Goal: Task Accomplishment & Management: Complete application form

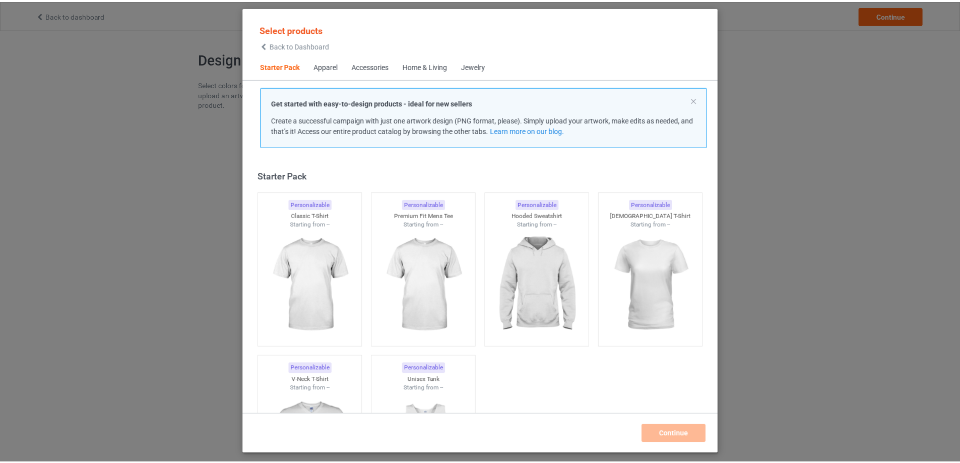
scroll to position [13, 0]
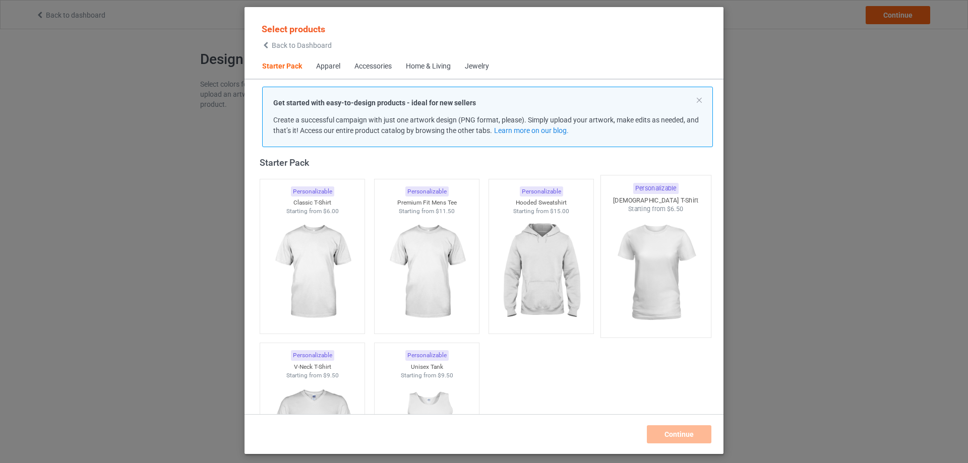
click at [639, 229] on img at bounding box center [655, 273] width 95 height 118
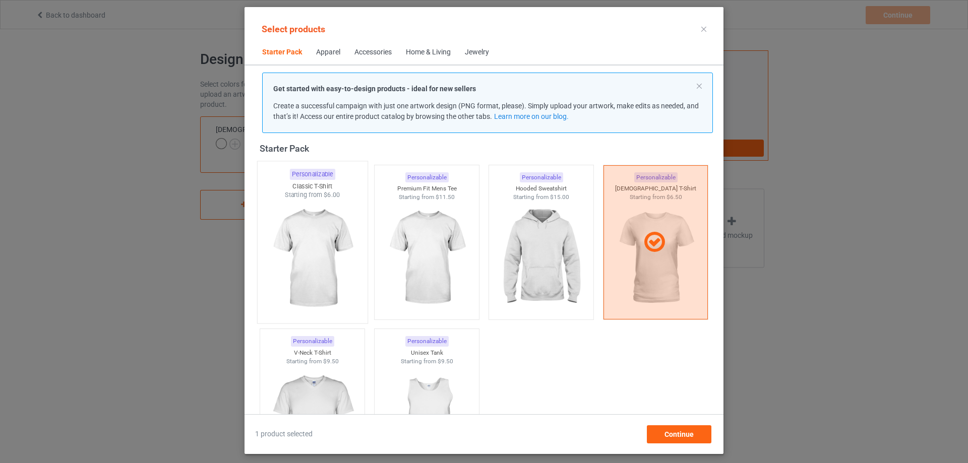
click at [336, 257] on img at bounding box center [312, 259] width 95 height 118
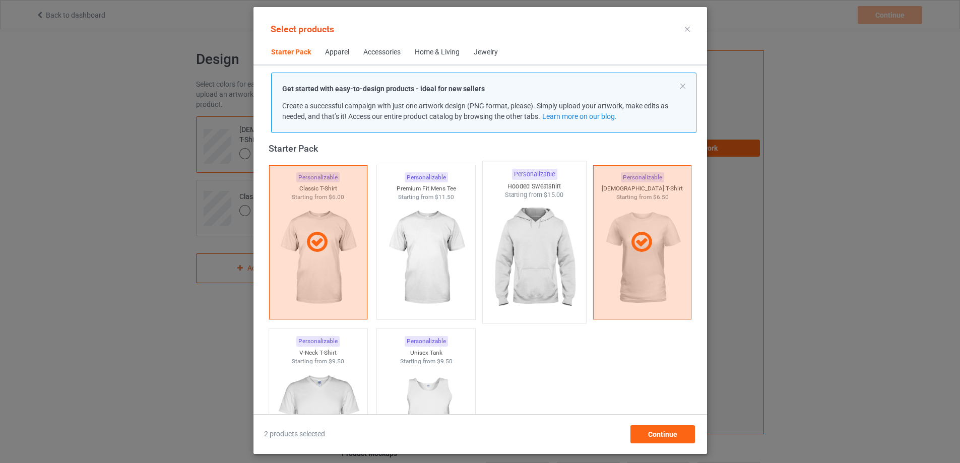
click at [529, 257] on img at bounding box center [534, 259] width 95 height 118
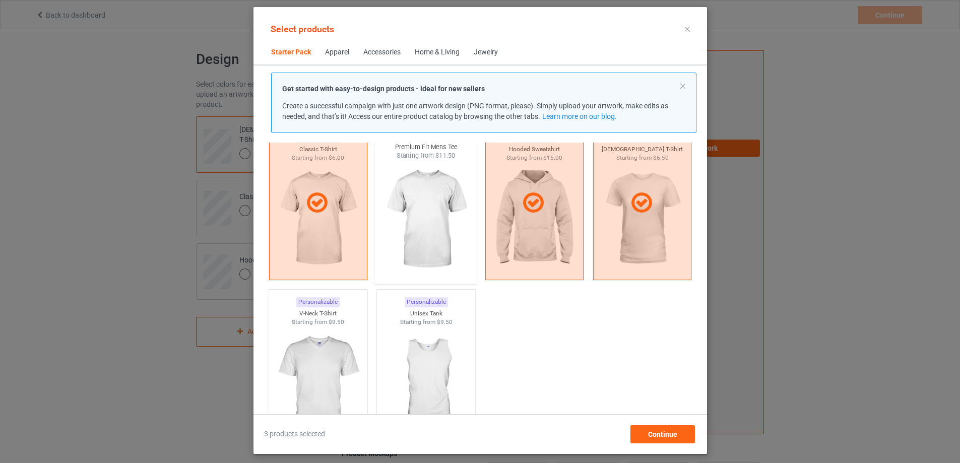
scroll to position [64, 0]
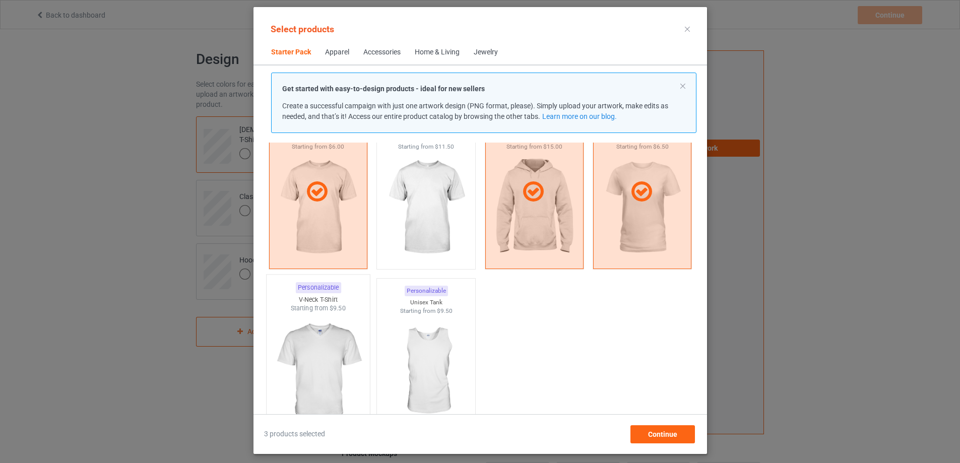
click at [324, 333] on img at bounding box center [318, 372] width 95 height 118
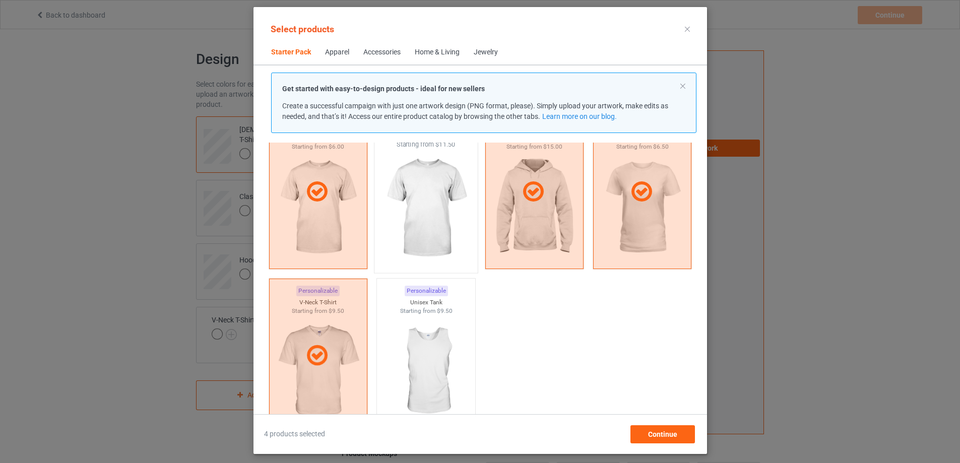
click at [403, 230] on img at bounding box center [426, 208] width 95 height 118
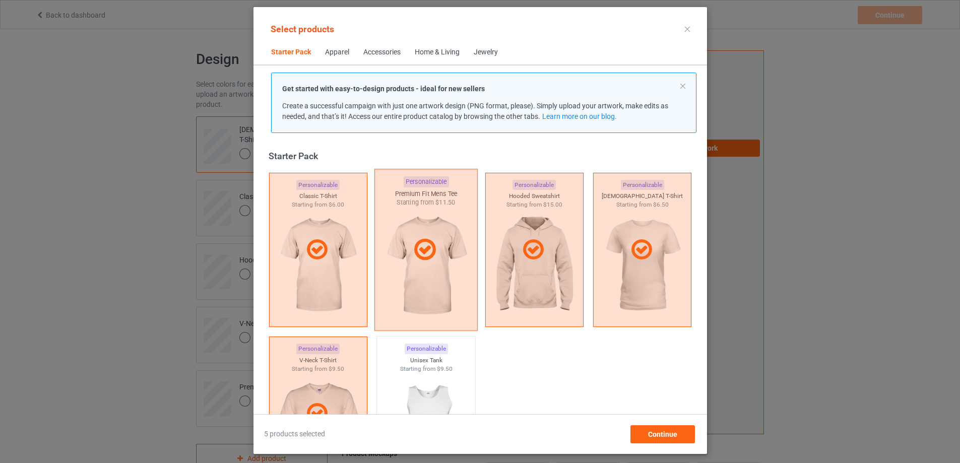
scroll to position [0, 0]
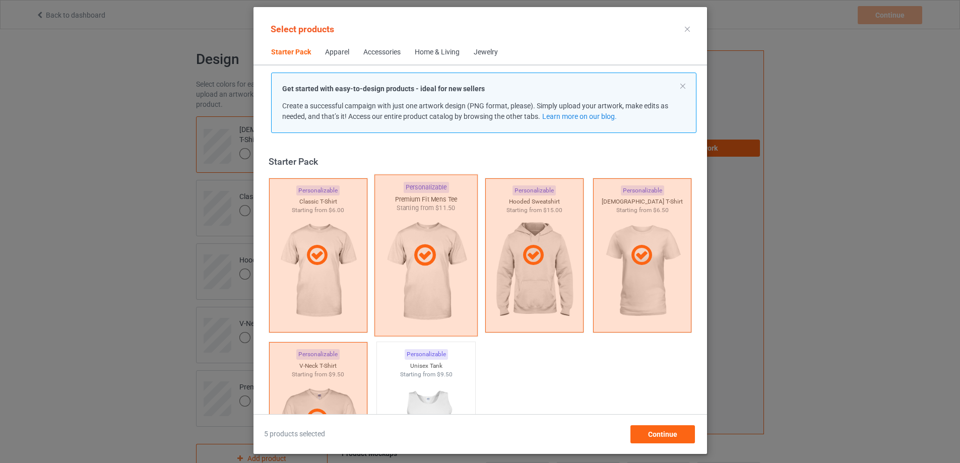
click at [427, 277] on div at bounding box center [425, 255] width 103 height 162
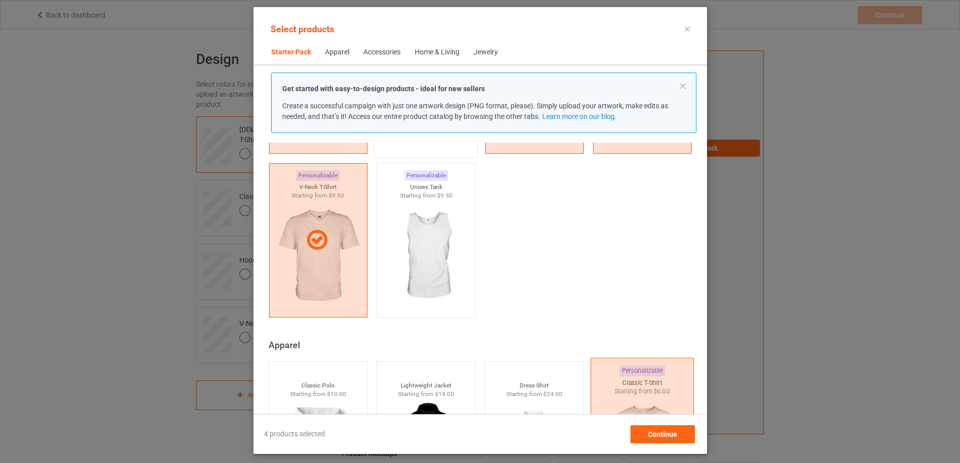
scroll to position [202, 0]
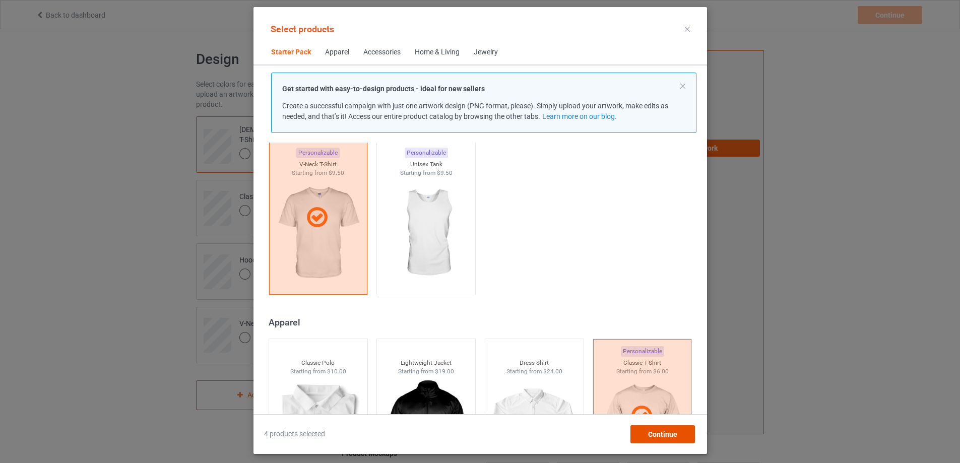
click at [655, 427] on div "Continue" at bounding box center [662, 434] width 65 height 18
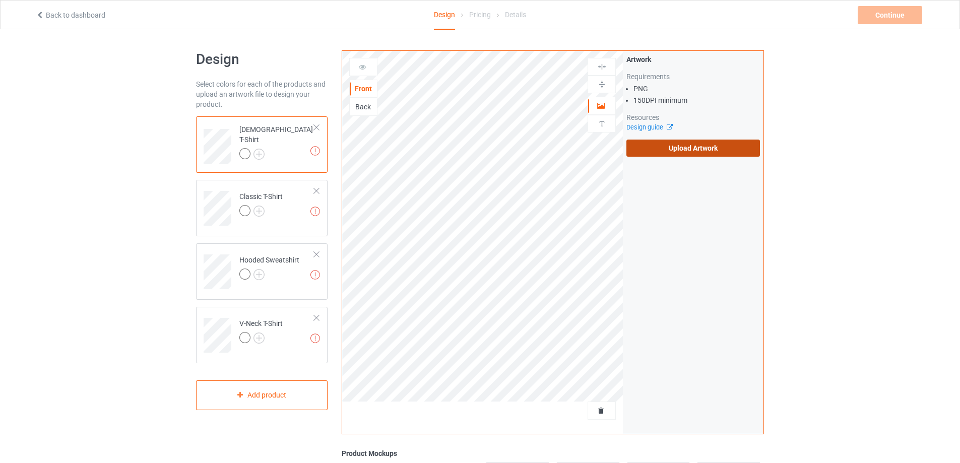
click at [658, 150] on label "Upload Artwork" at bounding box center [693, 148] width 134 height 17
click at [0, 0] on input "Upload Artwork" at bounding box center [0, 0] width 0 height 0
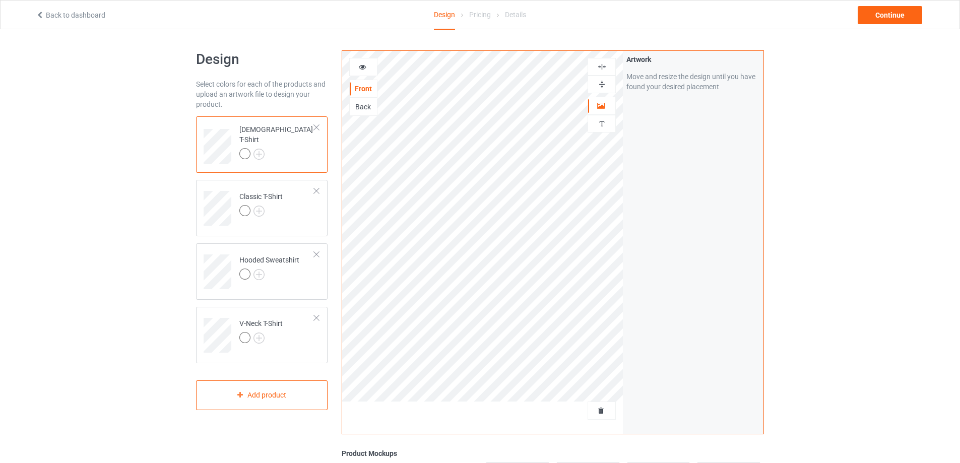
click at [600, 69] on img at bounding box center [602, 67] width 10 height 10
click at [370, 72] on div at bounding box center [363, 67] width 27 height 10
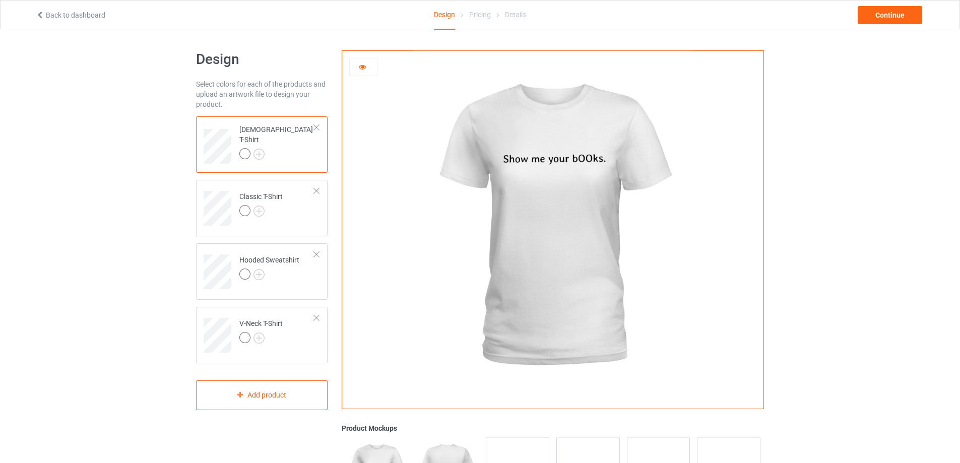
click at [362, 68] on icon at bounding box center [362, 65] width 9 height 7
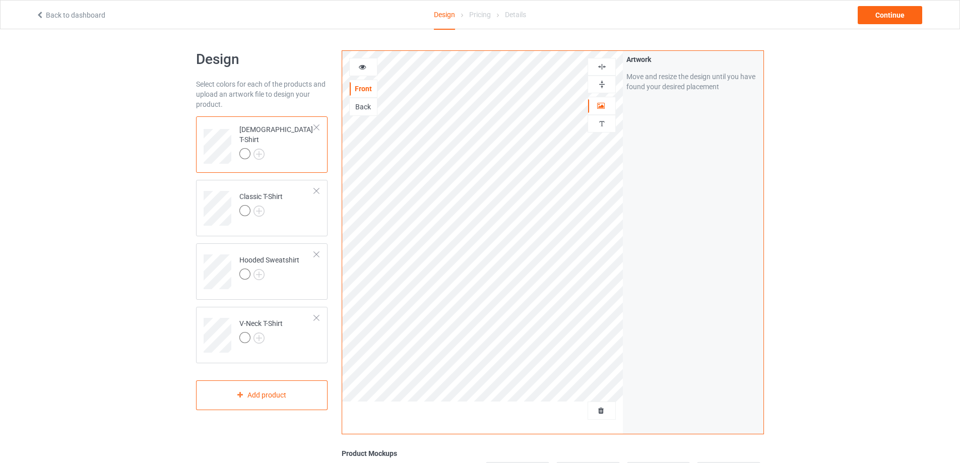
click at [366, 71] on div at bounding box center [363, 67] width 27 height 10
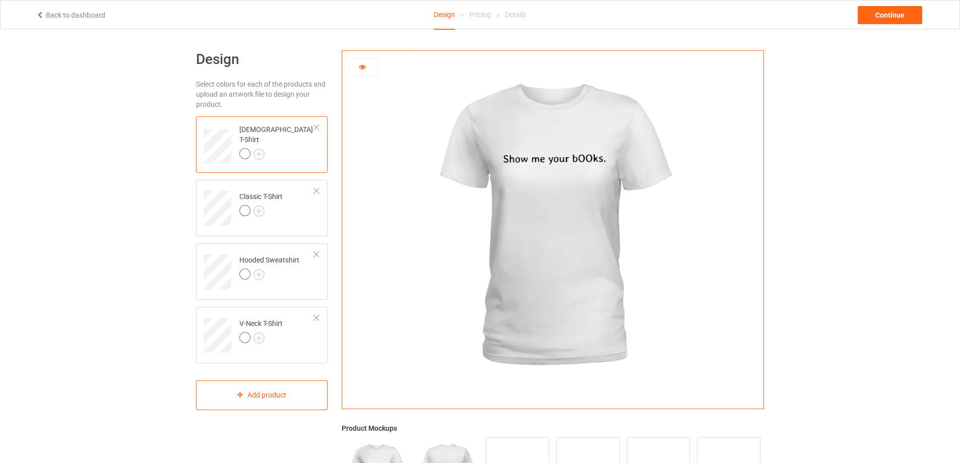
click at [364, 67] on icon at bounding box center [362, 65] width 9 height 7
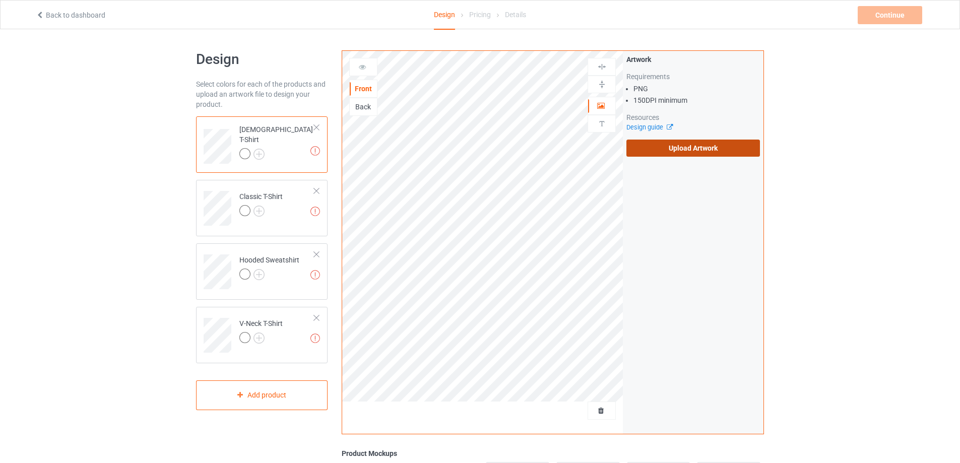
click at [696, 147] on label "Upload Artwork" at bounding box center [693, 148] width 134 height 17
click at [0, 0] on input "Upload Artwork" at bounding box center [0, 0] width 0 height 0
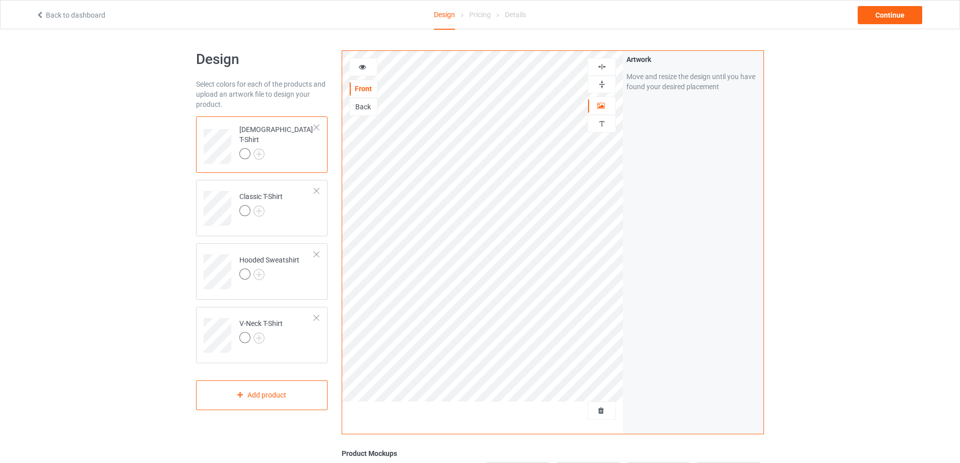
click at [365, 68] on icon at bounding box center [362, 65] width 9 height 7
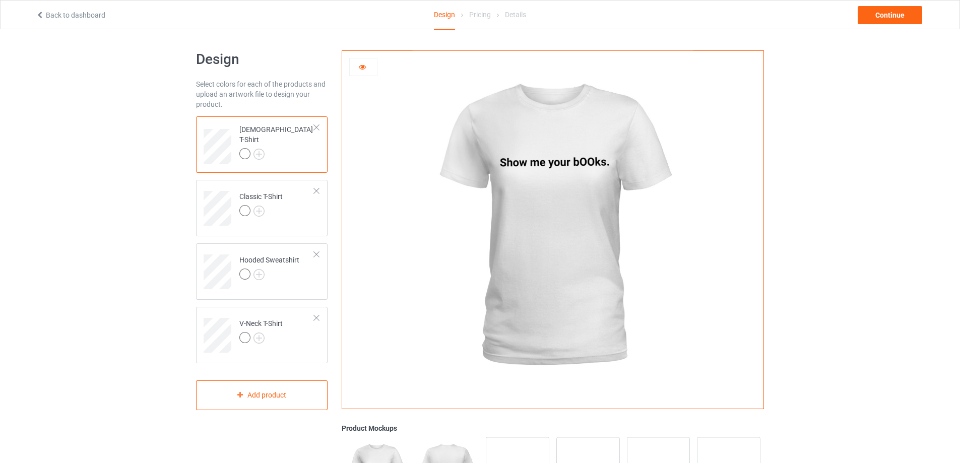
click at [366, 71] on div at bounding box center [363, 67] width 27 height 10
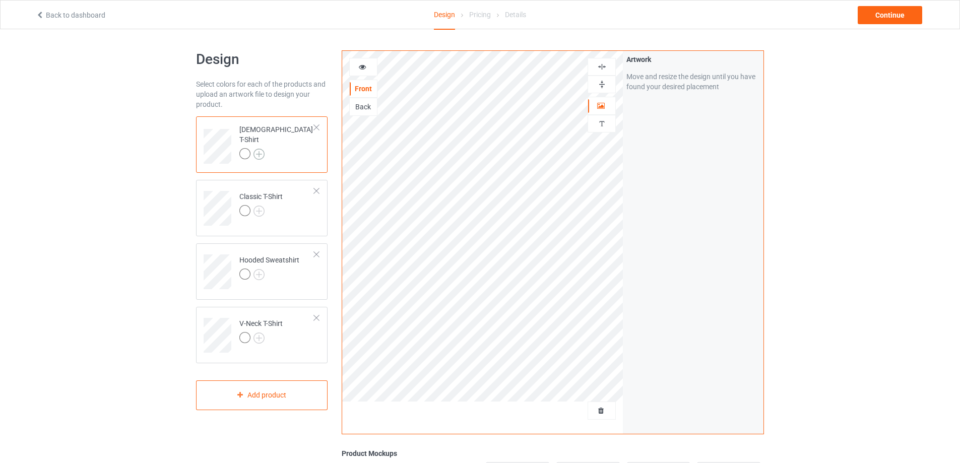
click at [260, 149] on img at bounding box center [259, 154] width 11 height 11
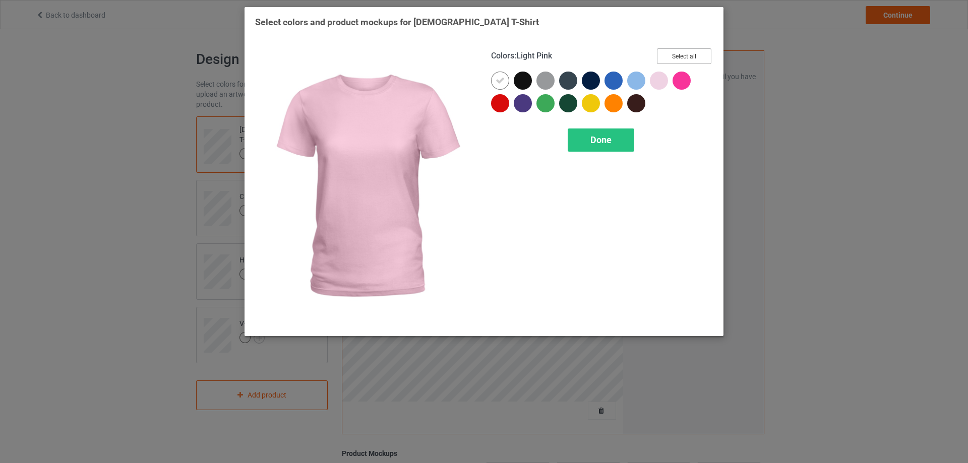
click at [688, 55] on button "Select all" at bounding box center [684, 56] width 54 height 16
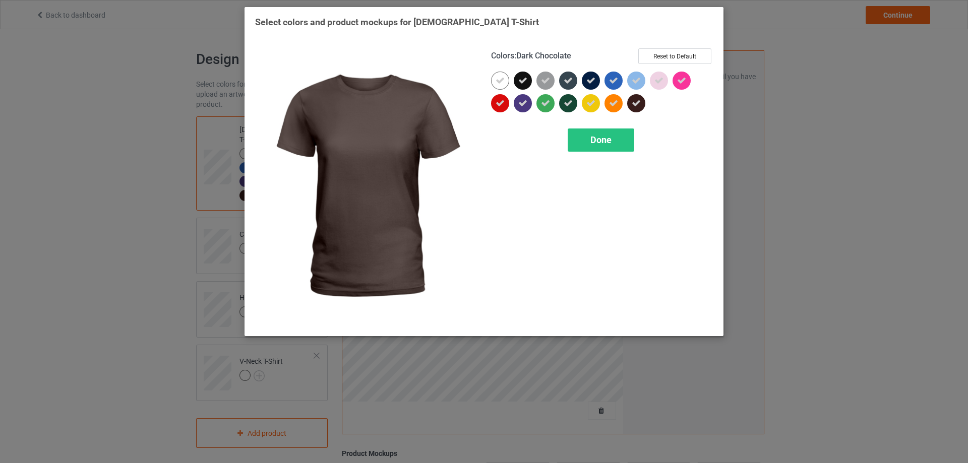
drag, startPoint x: 640, startPoint y: 106, endPoint x: 557, endPoint y: 95, distance: 83.3
click at [640, 106] on icon at bounding box center [636, 103] width 9 height 9
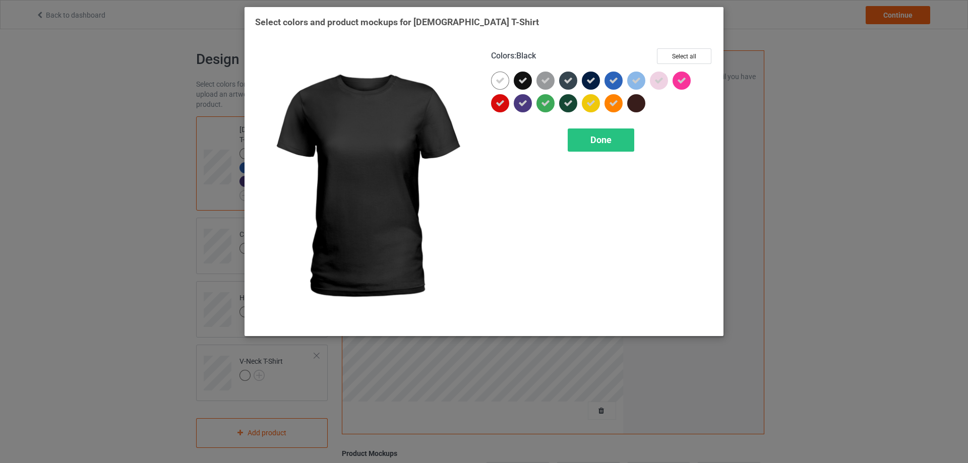
click at [522, 81] on icon at bounding box center [522, 80] width 9 height 9
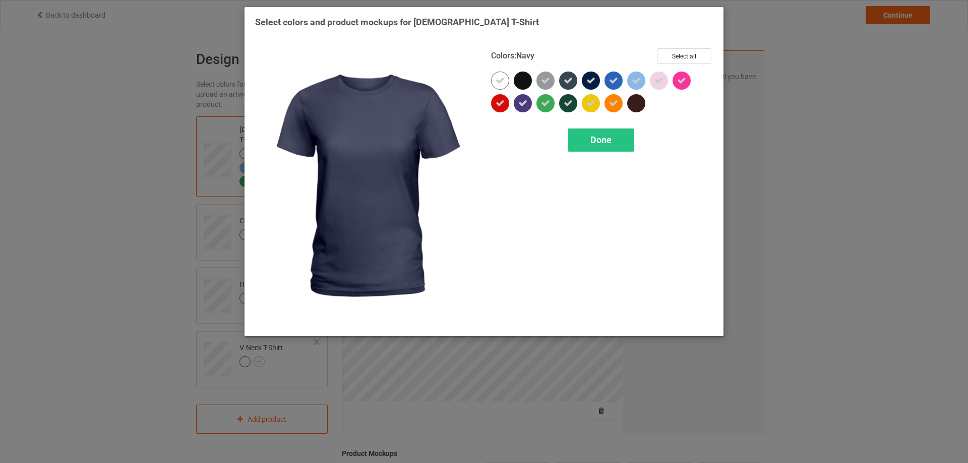
click at [589, 82] on icon at bounding box center [590, 80] width 9 height 9
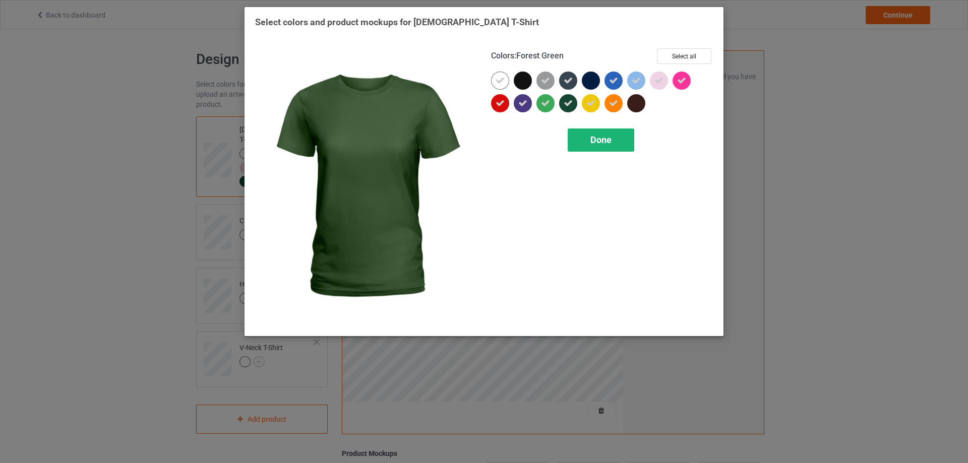
click at [582, 139] on div "Done" at bounding box center [601, 140] width 67 height 23
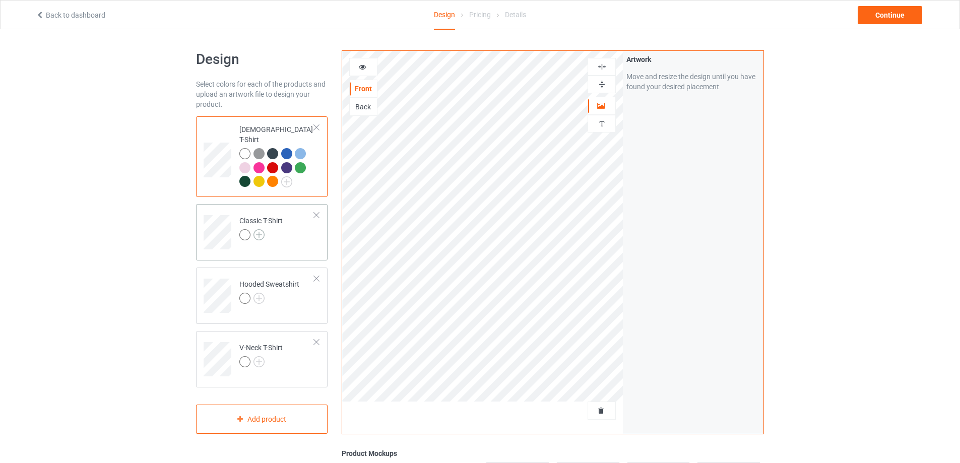
click at [260, 229] on img at bounding box center [259, 234] width 11 height 11
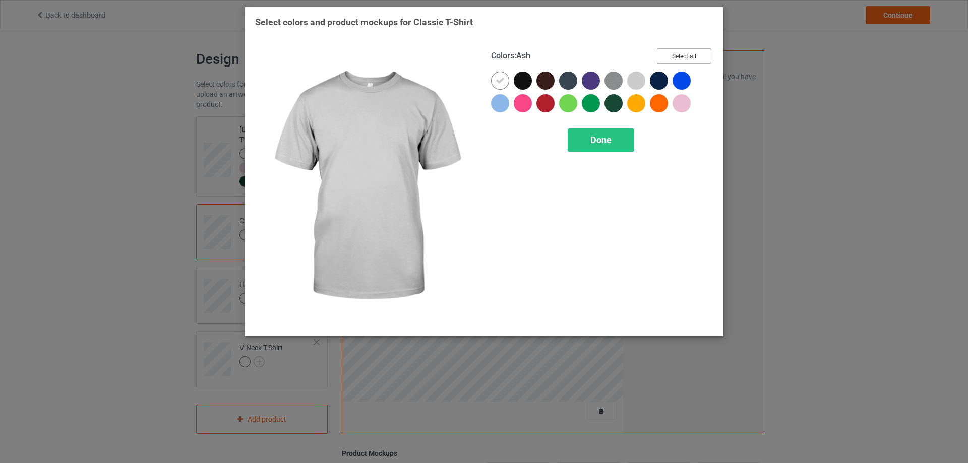
click at [680, 60] on button "Select all" at bounding box center [684, 56] width 54 height 16
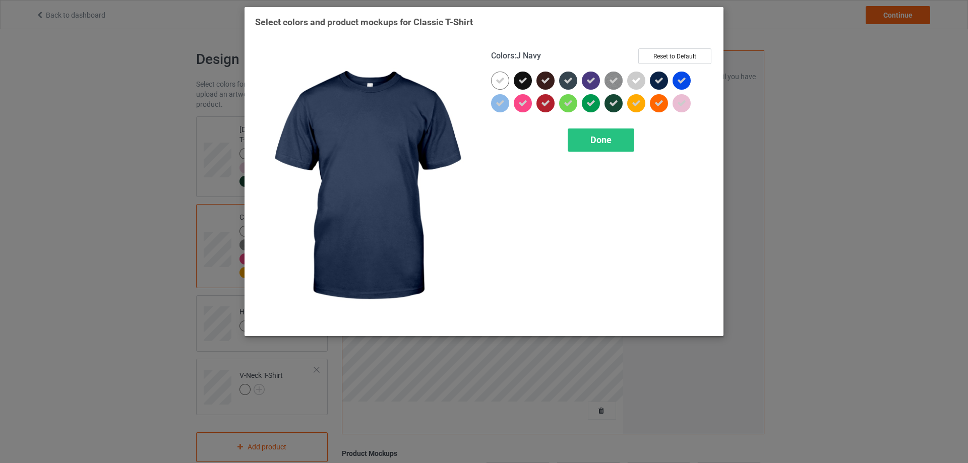
click at [655, 76] on icon at bounding box center [658, 80] width 9 height 9
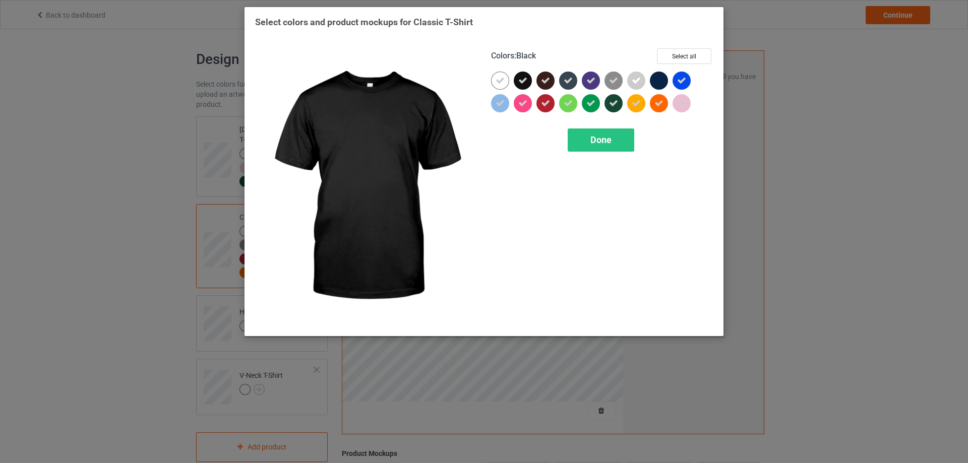
click at [522, 80] on icon at bounding box center [522, 80] width 9 height 9
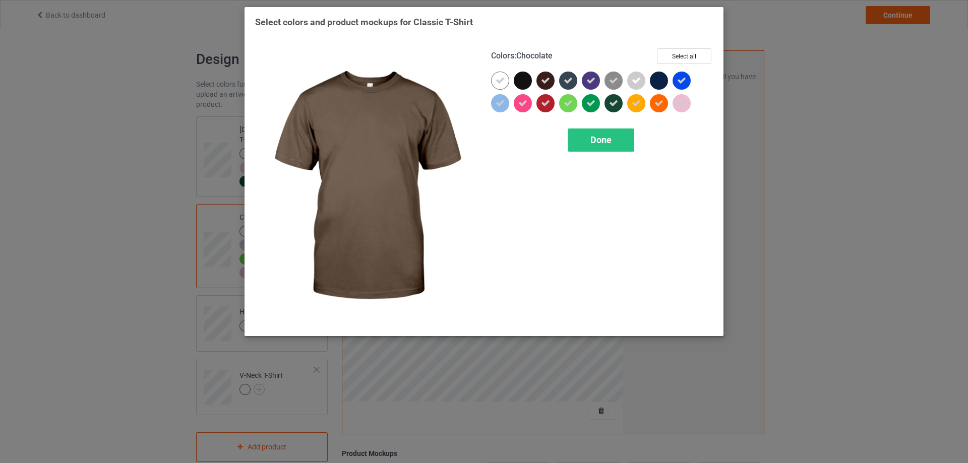
drag, startPoint x: 539, startPoint y: 77, endPoint x: 546, endPoint y: 82, distance: 8.4
click at [540, 78] on div at bounding box center [545, 81] width 18 height 18
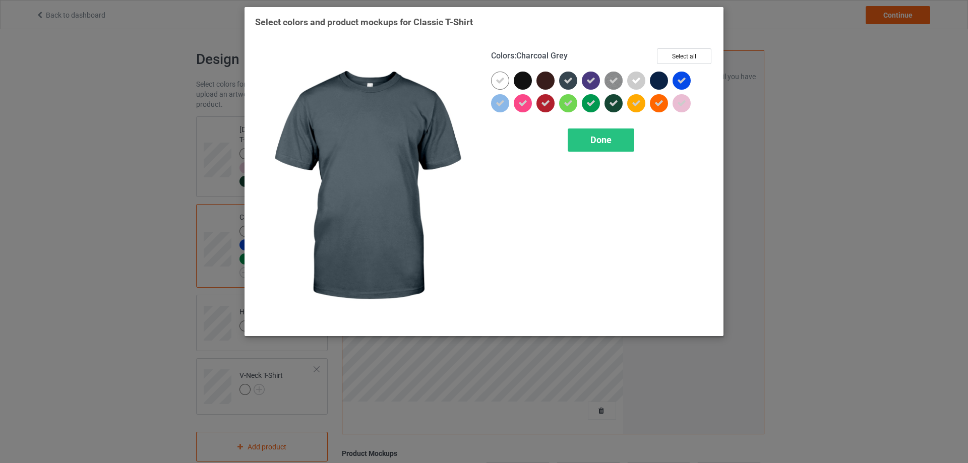
click at [569, 84] on icon at bounding box center [567, 80] width 9 height 9
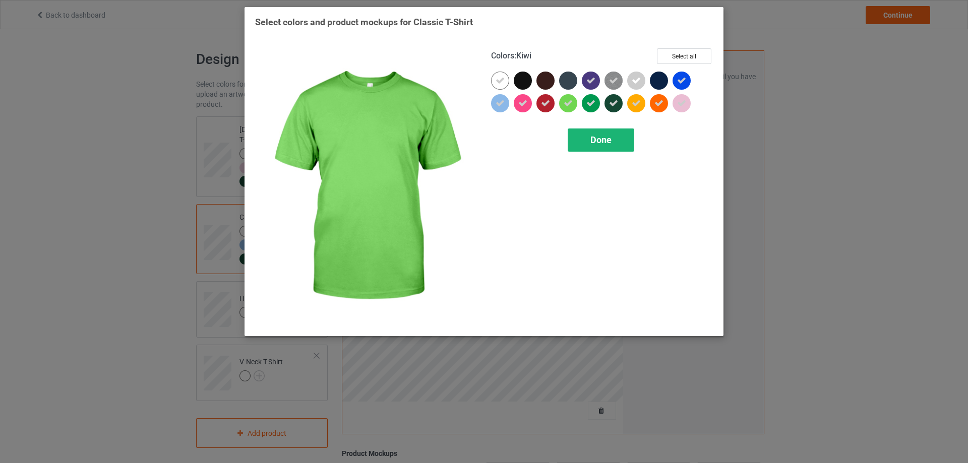
click at [591, 140] on span "Done" at bounding box center [600, 140] width 21 height 11
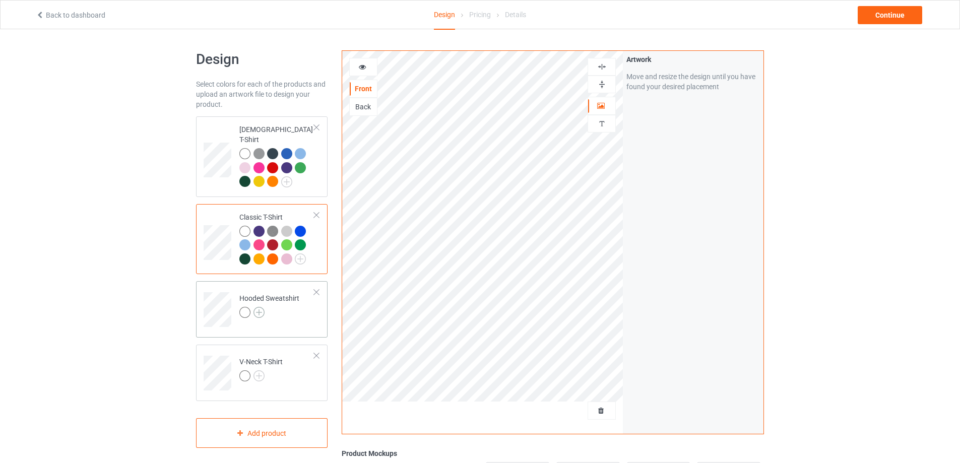
click at [261, 307] on img at bounding box center [259, 312] width 11 height 11
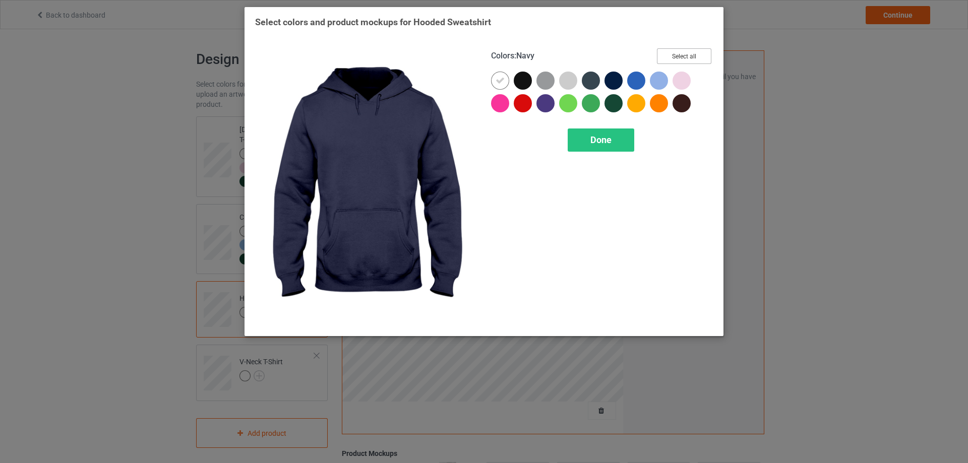
click at [674, 56] on button "Select all" at bounding box center [684, 56] width 54 height 16
click at [620, 78] on div at bounding box center [613, 81] width 18 height 18
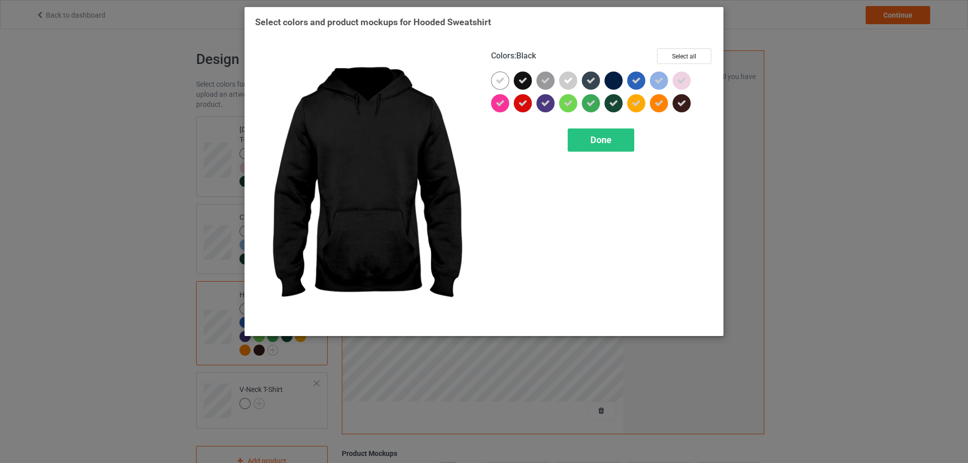
click at [520, 79] on div at bounding box center [523, 81] width 18 height 18
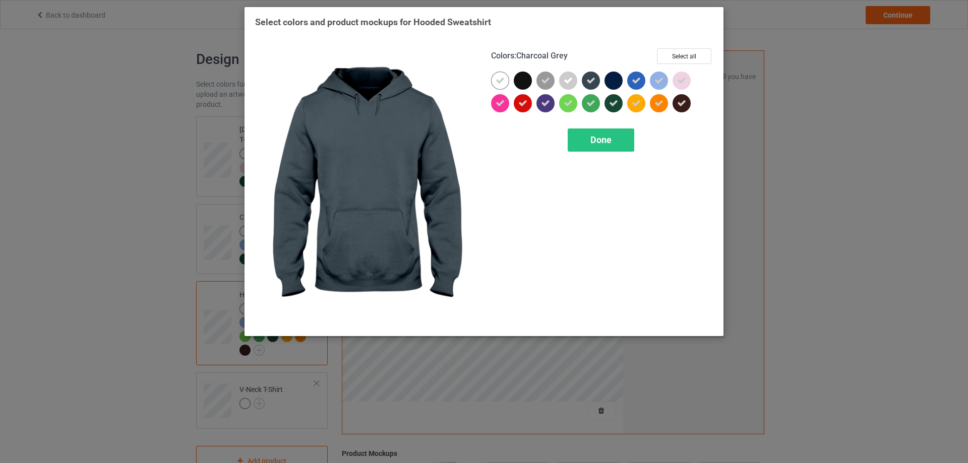
click at [594, 86] on div at bounding box center [591, 81] width 18 height 18
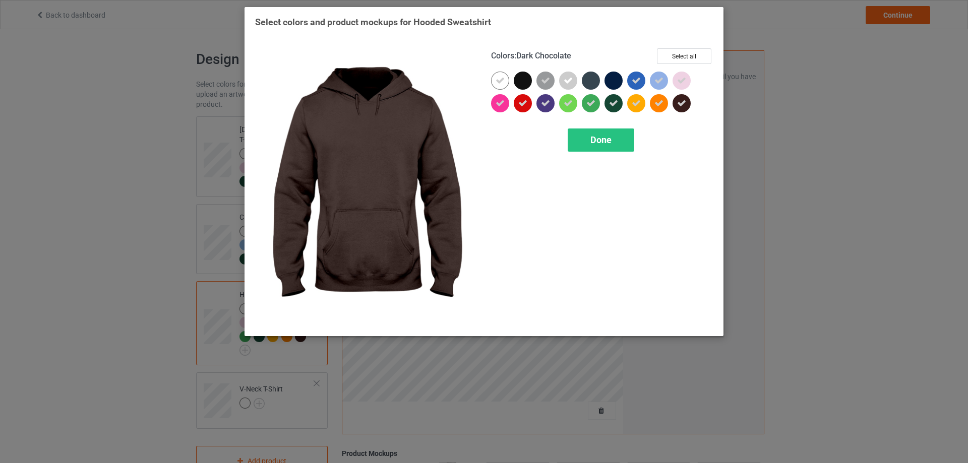
click at [677, 105] on icon at bounding box center [681, 103] width 9 height 9
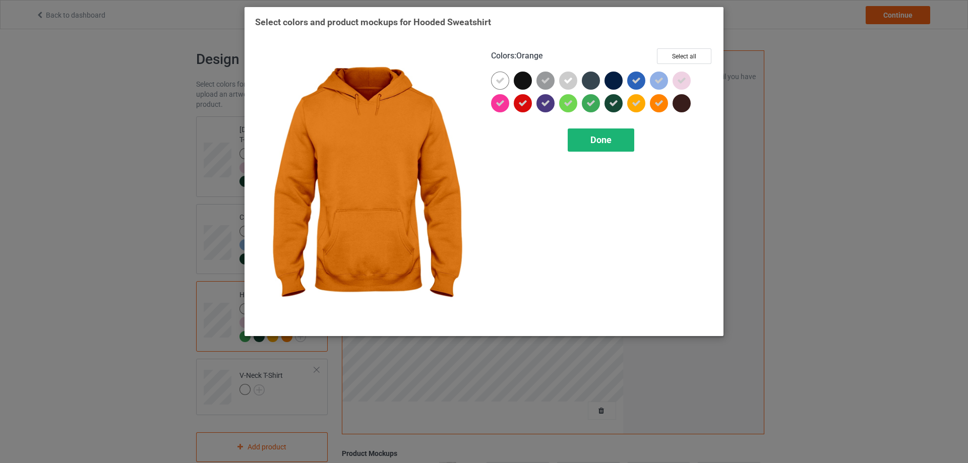
click at [599, 142] on span "Done" at bounding box center [600, 140] width 21 height 11
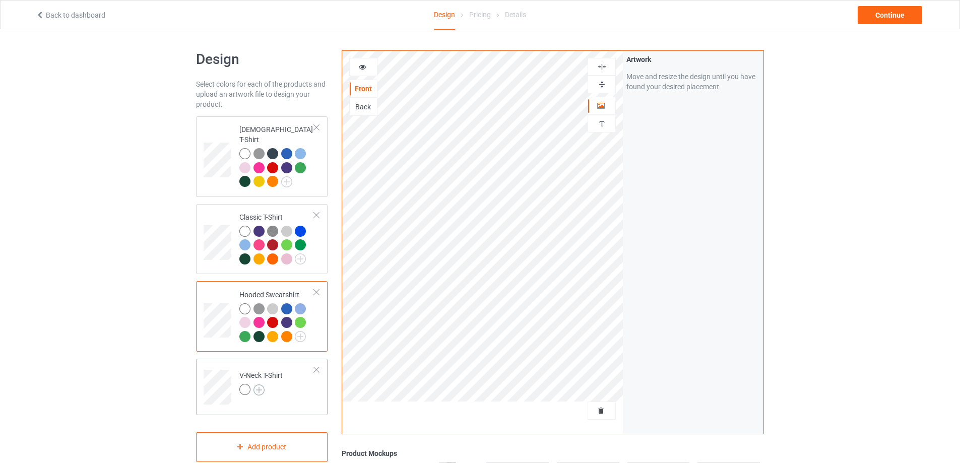
click at [261, 385] on img at bounding box center [259, 390] width 11 height 11
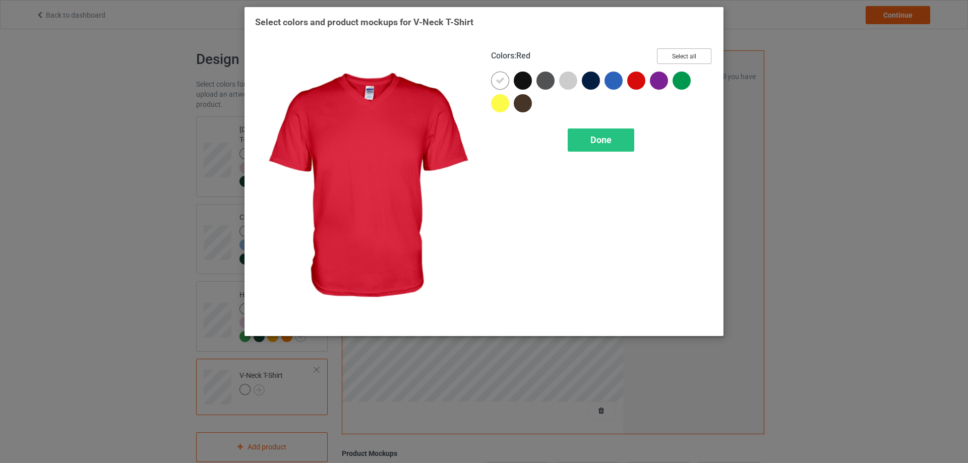
drag, startPoint x: 676, startPoint y: 53, endPoint x: 646, endPoint y: 65, distance: 31.7
click at [676, 54] on button "Select all" at bounding box center [684, 56] width 54 height 16
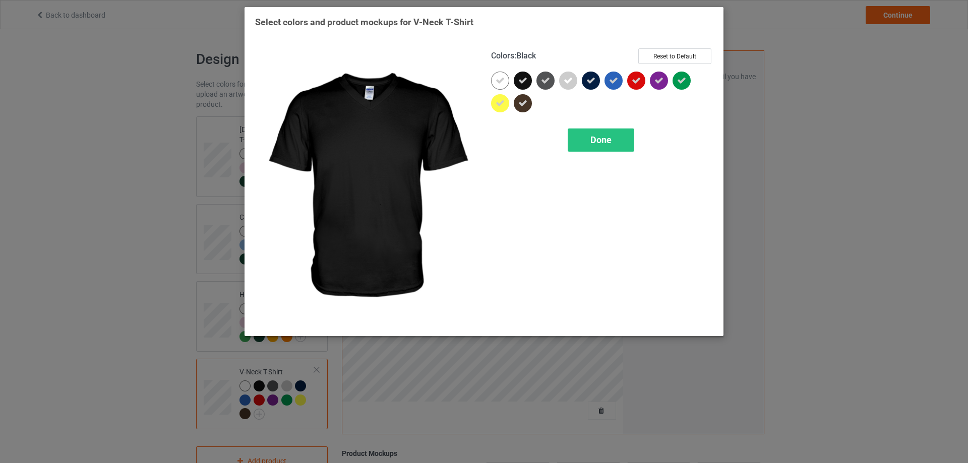
click at [518, 78] on div at bounding box center [523, 81] width 18 height 18
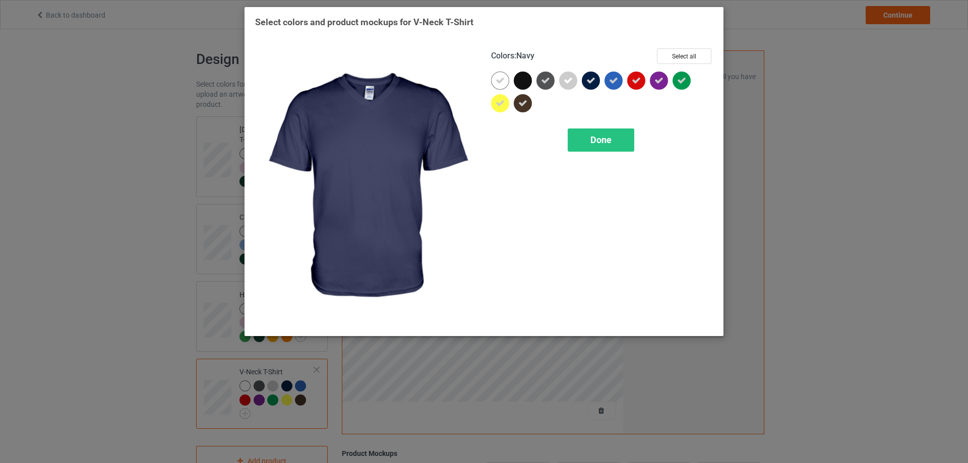
click at [591, 80] on icon at bounding box center [590, 80] width 9 height 9
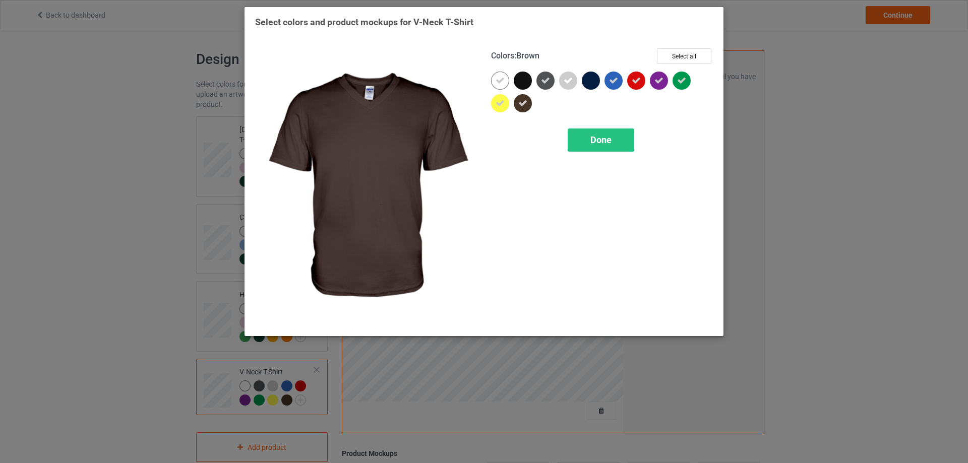
click at [526, 107] on icon at bounding box center [522, 103] width 9 height 9
click at [598, 139] on span "Done" at bounding box center [600, 140] width 21 height 11
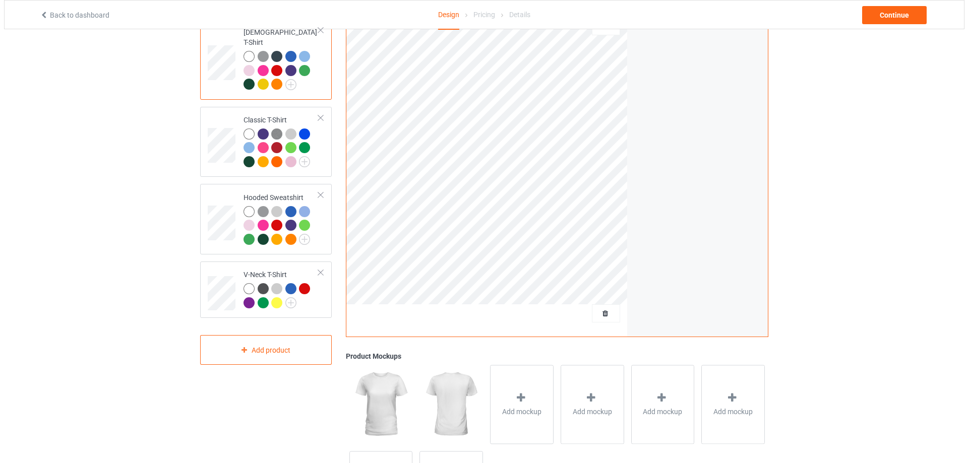
scroll to position [190, 0]
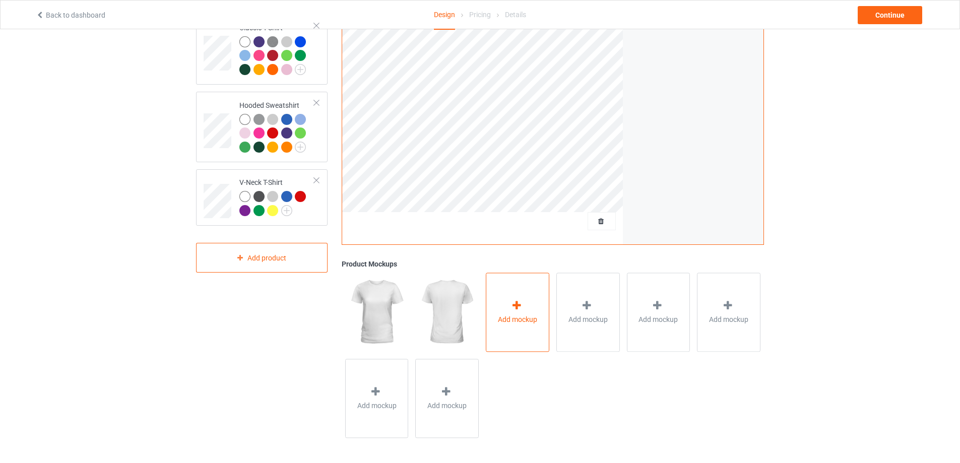
click at [505, 296] on div "Add mockup" at bounding box center [518, 312] width 64 height 79
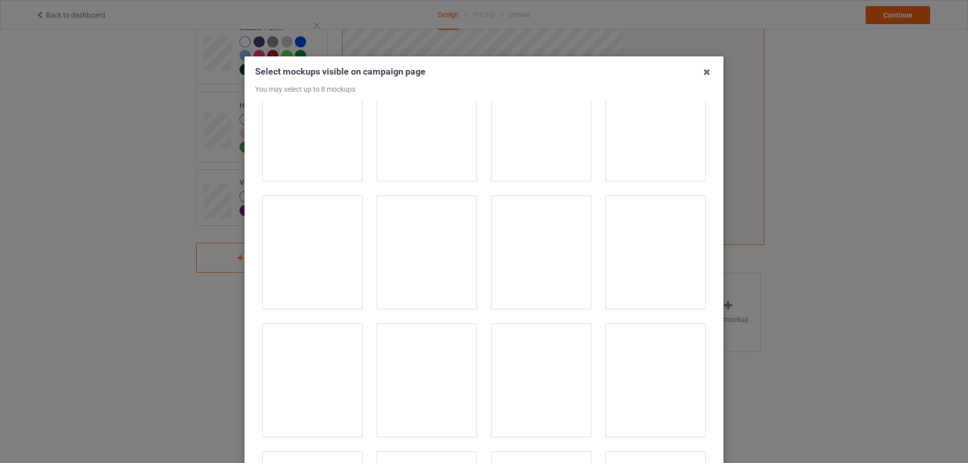
scroll to position [554, 0]
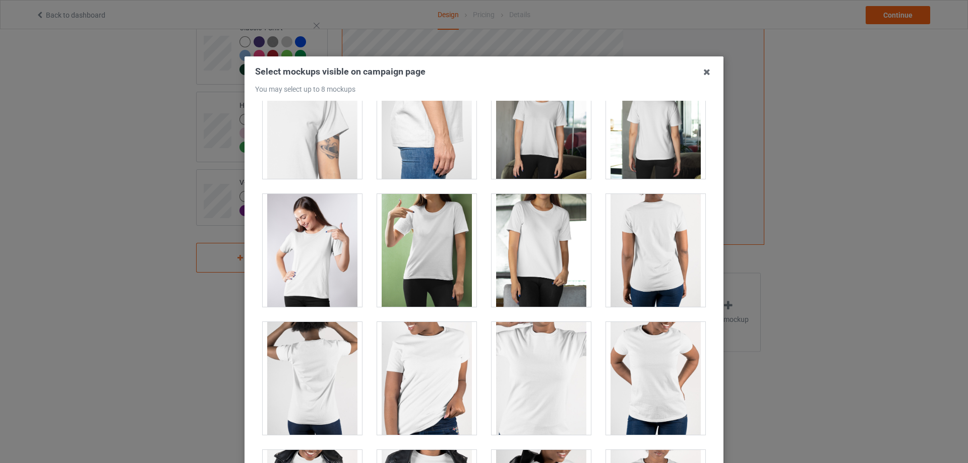
click at [416, 235] on div at bounding box center [426, 250] width 99 height 113
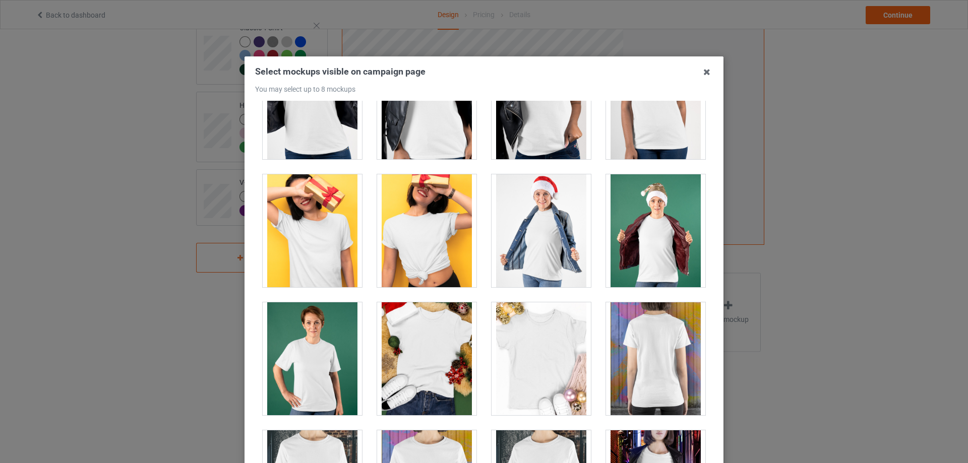
scroll to position [958, 0]
drag, startPoint x: 540, startPoint y: 254, endPoint x: 556, endPoint y: 254, distance: 16.1
click at [542, 254] on div at bounding box center [540, 231] width 99 height 113
click at [627, 255] on div at bounding box center [655, 231] width 99 height 113
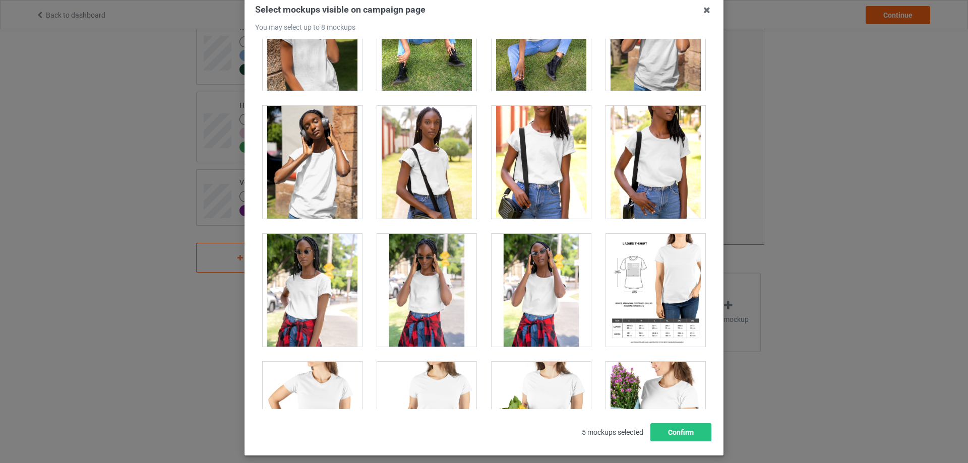
scroll to position [111, 0]
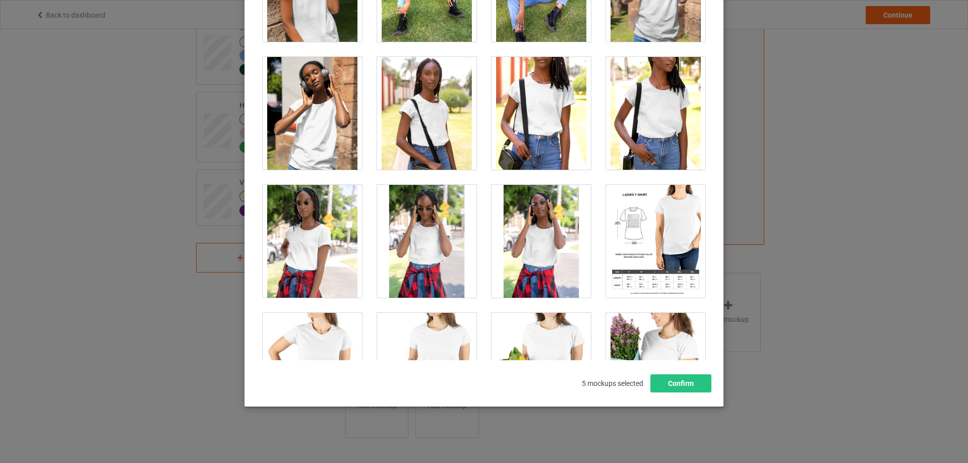
click at [670, 242] on div at bounding box center [655, 241] width 99 height 113
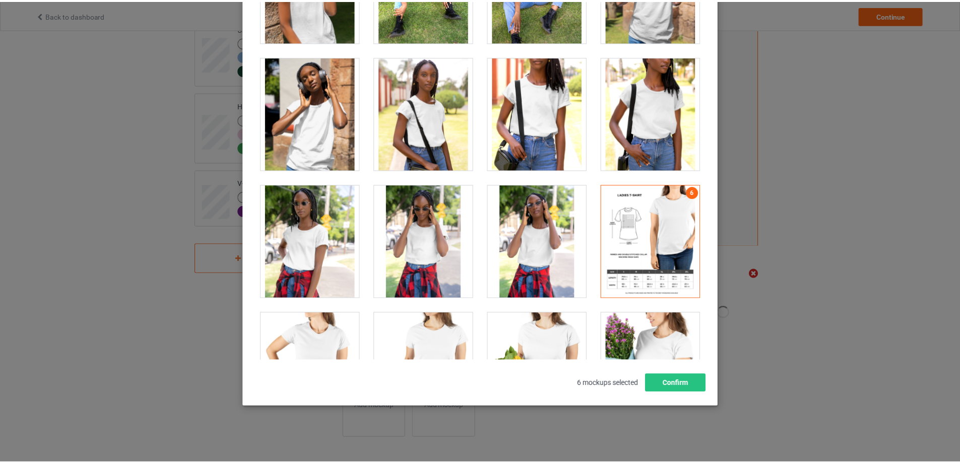
scroll to position [190, 0]
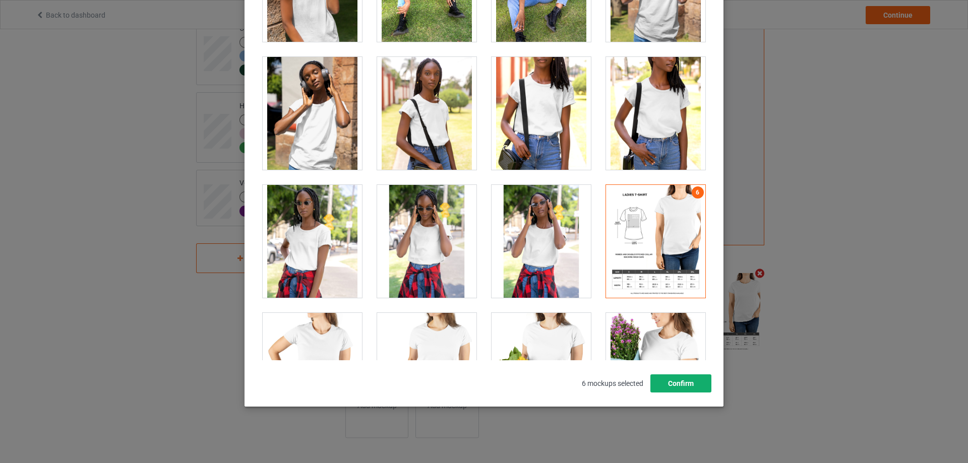
click at [699, 383] on button "Confirm" at bounding box center [680, 383] width 61 height 18
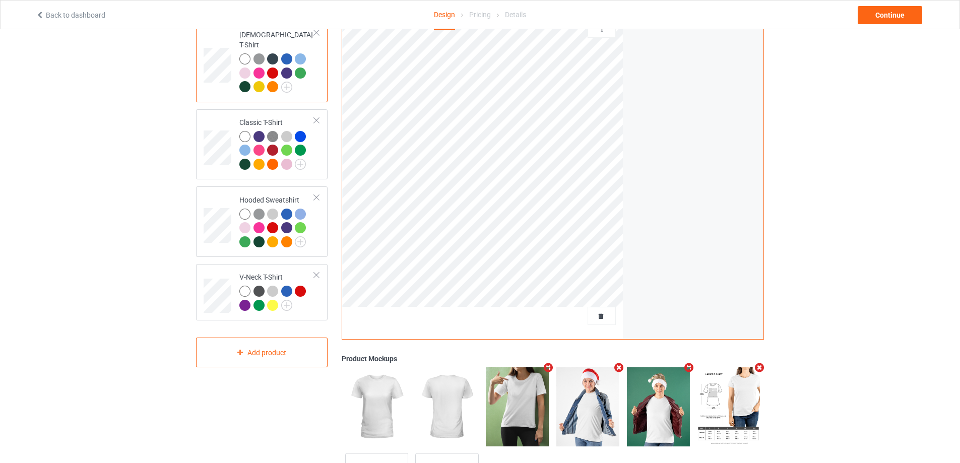
scroll to position [0, 0]
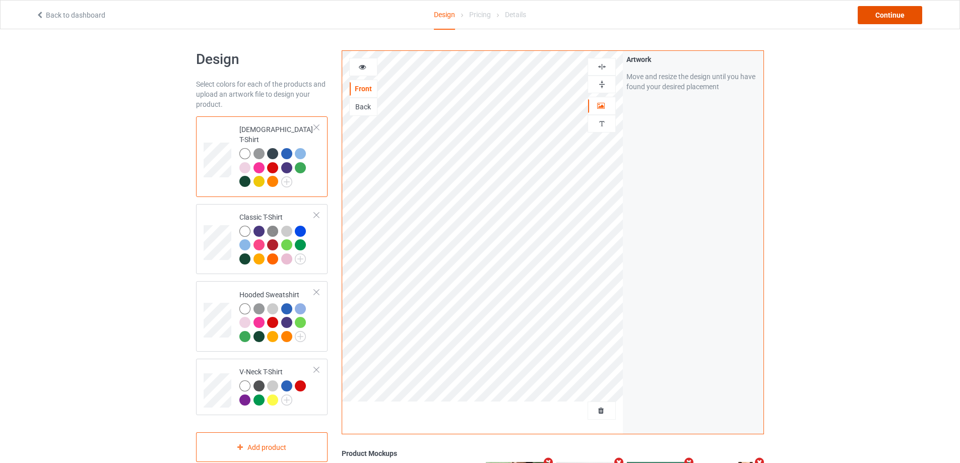
click at [873, 12] on div "Continue" at bounding box center [890, 15] width 65 height 18
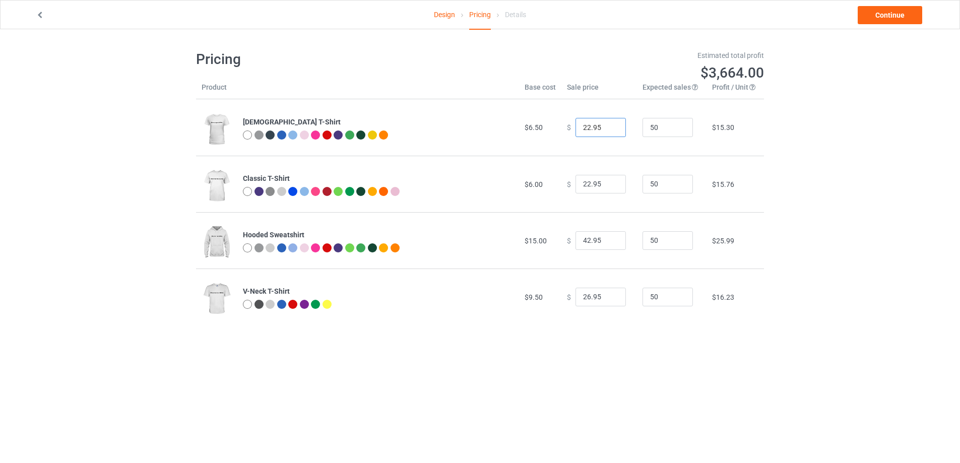
drag, startPoint x: 595, startPoint y: 124, endPoint x: 539, endPoint y: 129, distance: 56.1
click at [540, 129] on tr "[DEMOGRAPHIC_DATA] T-Shirt $6.50 $ 22.95 50 $15.30" at bounding box center [480, 127] width 568 height 56
type input "18.99"
drag, startPoint x: 898, startPoint y: 227, endPoint x: 875, endPoint y: 238, distance: 24.8
click at [898, 227] on div "Design Pricing Details Continue Pricing Estimated total profit $3,480.00 Produc…" at bounding box center [480, 187] width 960 height 317
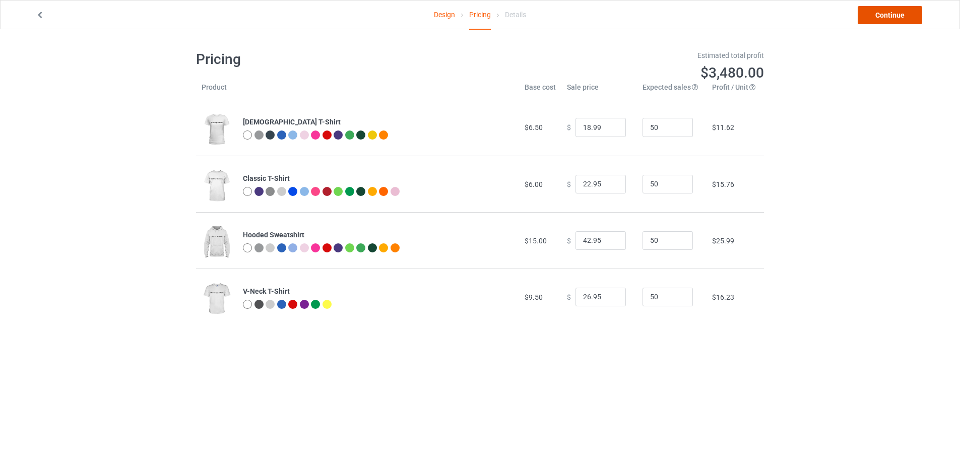
click at [882, 16] on link "Continue" at bounding box center [890, 15] width 65 height 18
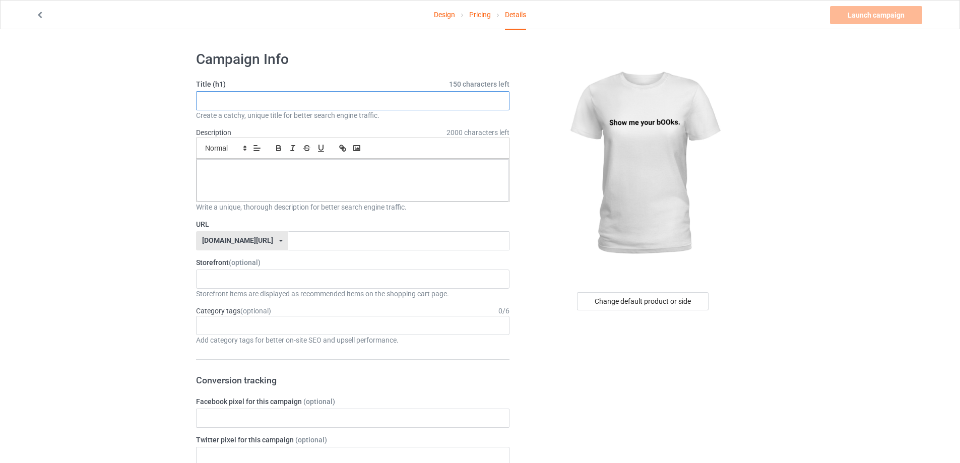
click at [360, 101] on input "text" at bounding box center [352, 100] width 313 height 19
type input "Show Me Your Books"
click at [344, 190] on div at bounding box center [353, 180] width 312 height 42
click at [308, 239] on input "text" at bounding box center [398, 240] width 221 height 19
type input "show-me-your-books"
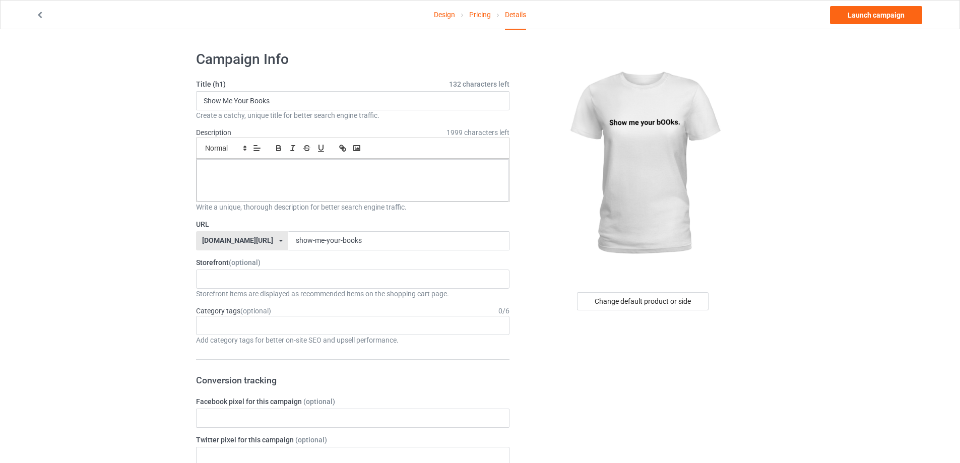
drag, startPoint x: 174, startPoint y: 264, endPoint x: 159, endPoint y: 262, distance: 15.8
click at [860, 12] on link "Launch campaign" at bounding box center [876, 15] width 92 height 18
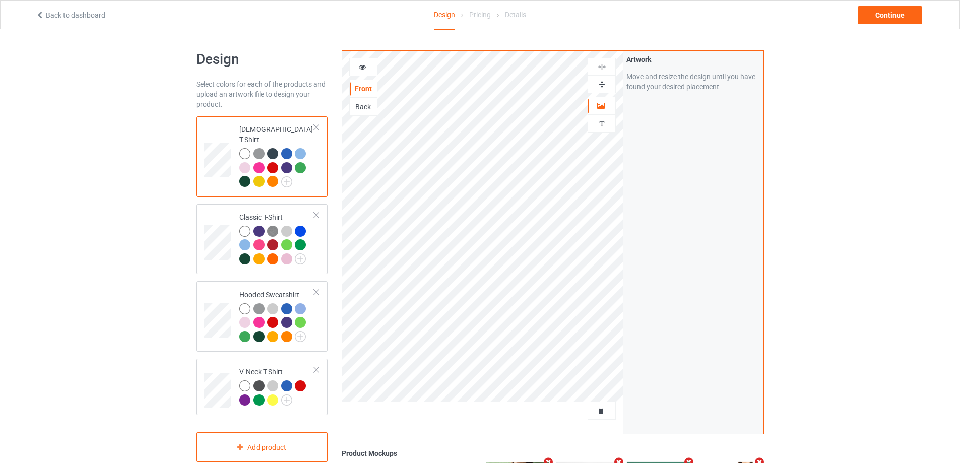
click at [369, 66] on div at bounding box center [363, 67] width 27 height 10
click at [356, 69] on div at bounding box center [363, 67] width 27 height 10
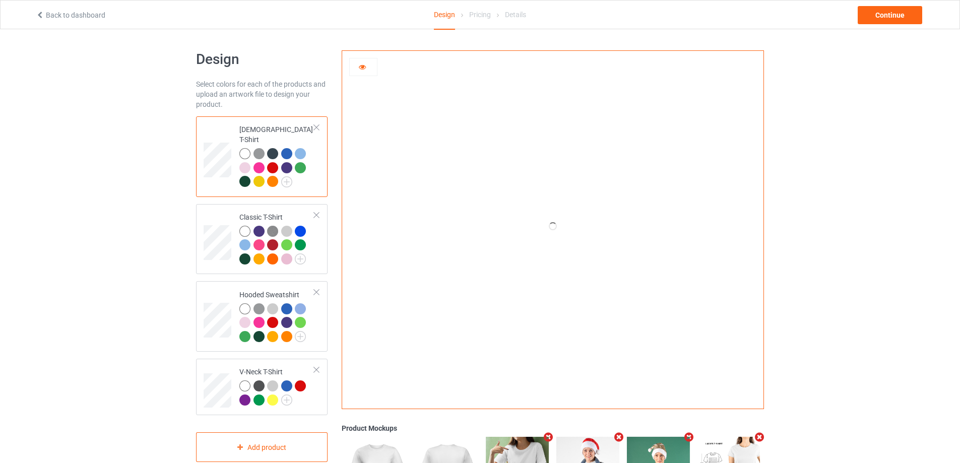
click at [356, 69] on div at bounding box center [363, 67] width 27 height 10
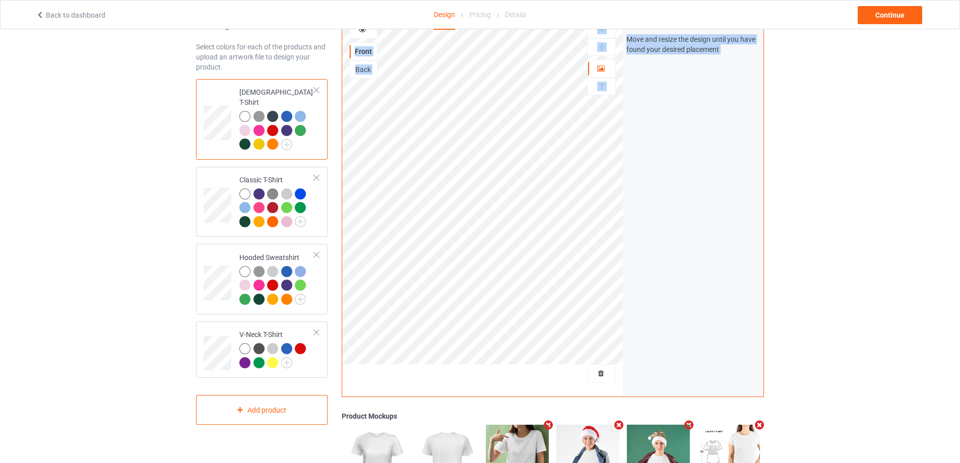
scroll to position [190, 0]
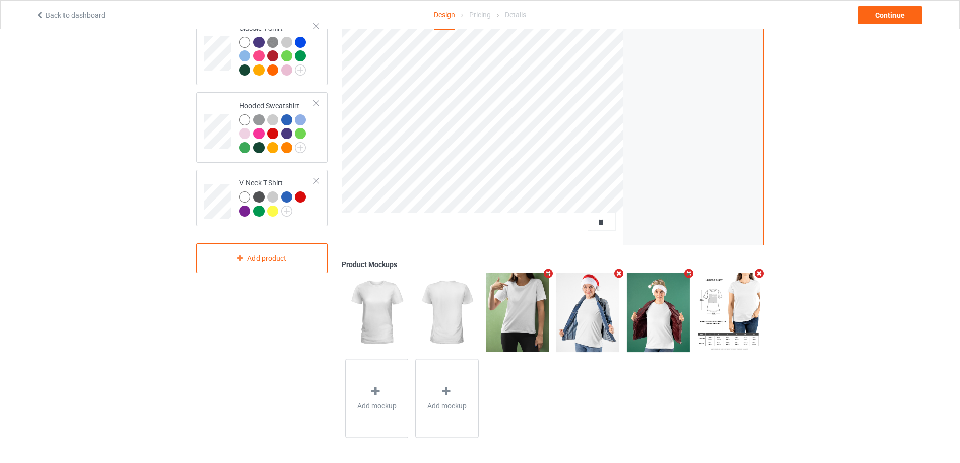
click at [689, 275] on icon "Remove mockup" at bounding box center [689, 273] width 13 height 11
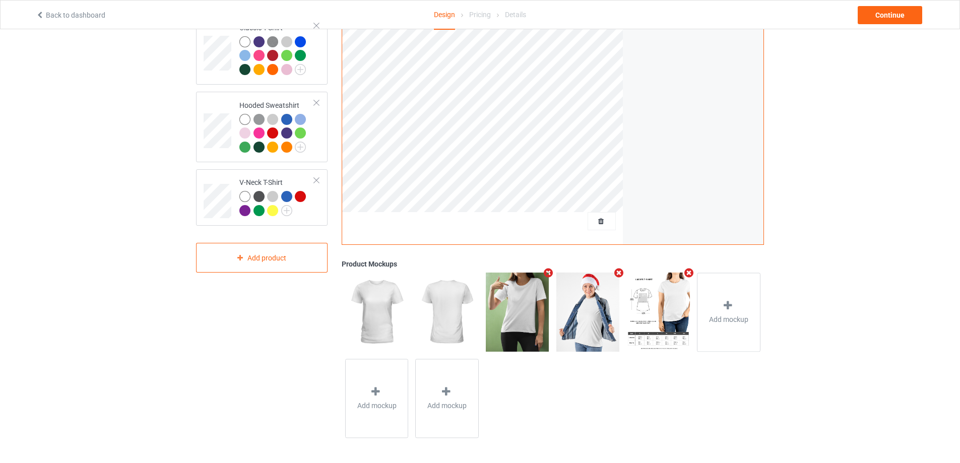
click at [578, 408] on div "Add mockup Add mockup Add mockup" at bounding box center [553, 355] width 422 height 172
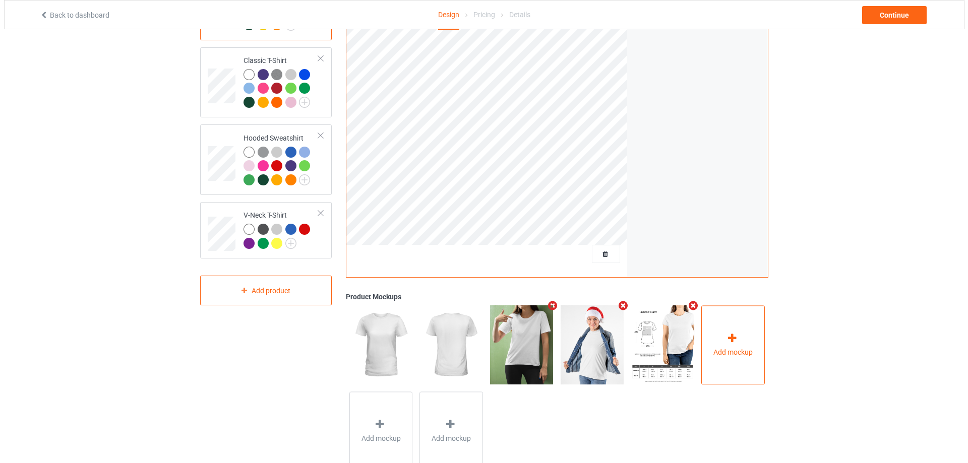
scroll to position [0, 0]
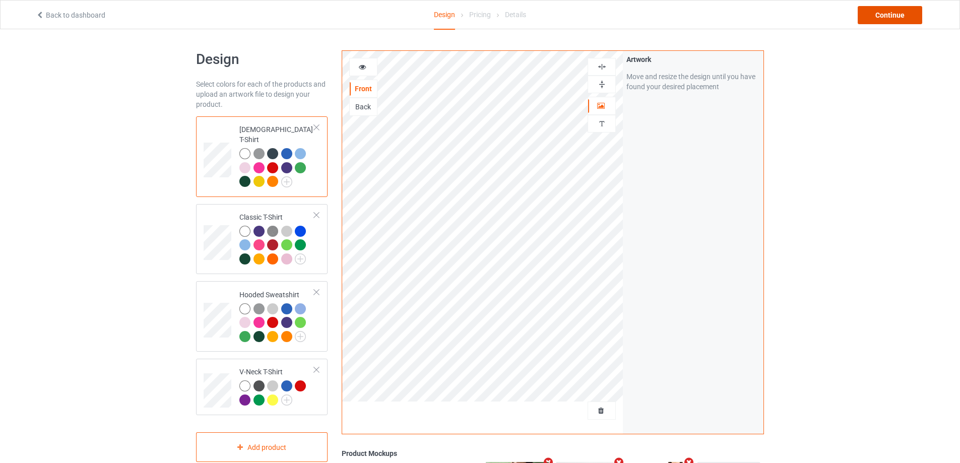
click at [871, 16] on div "Continue" at bounding box center [890, 15] width 65 height 18
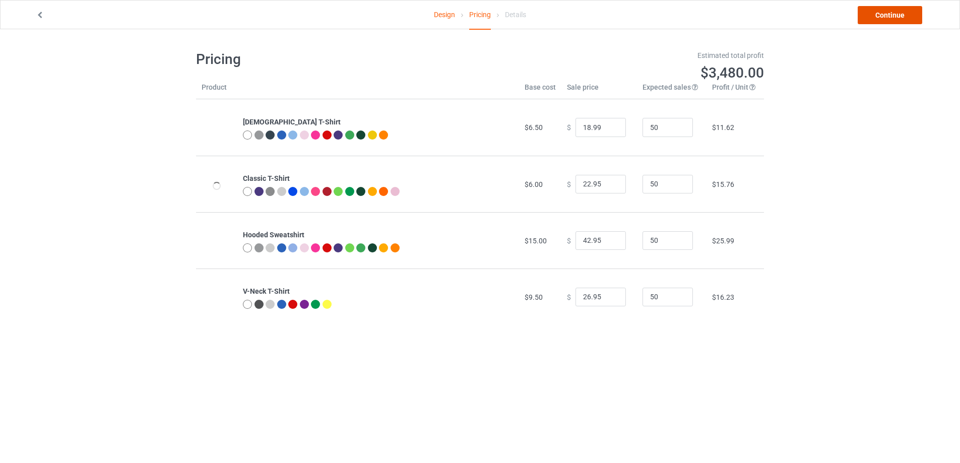
click at [871, 16] on link "Continue" at bounding box center [890, 15] width 65 height 18
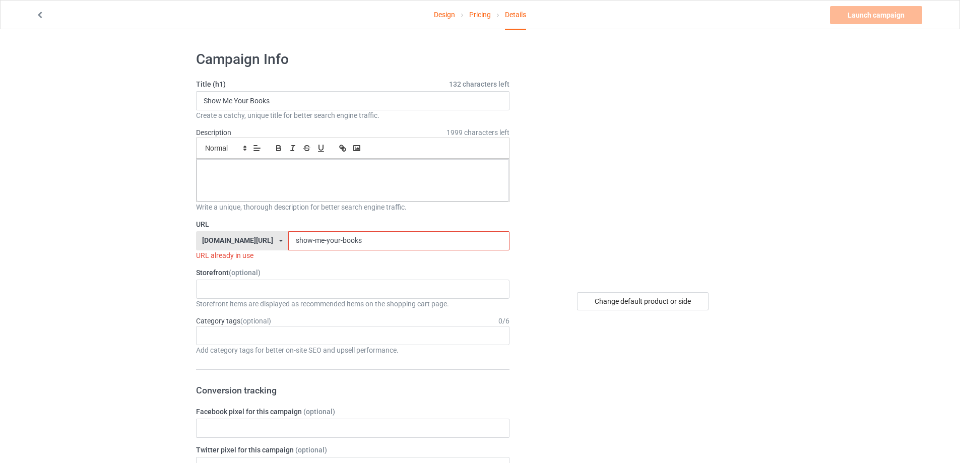
click at [349, 240] on input "show-me-your-books" at bounding box center [398, 240] width 221 height 19
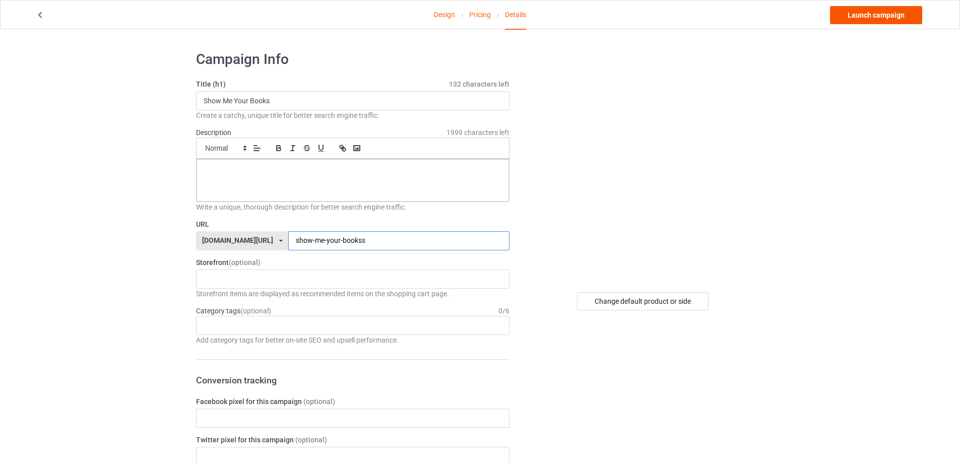
type input "show-me-your-bookss"
click at [861, 20] on link "Launch campaign" at bounding box center [876, 15] width 92 height 18
